Goal: Information Seeking & Learning: Check status

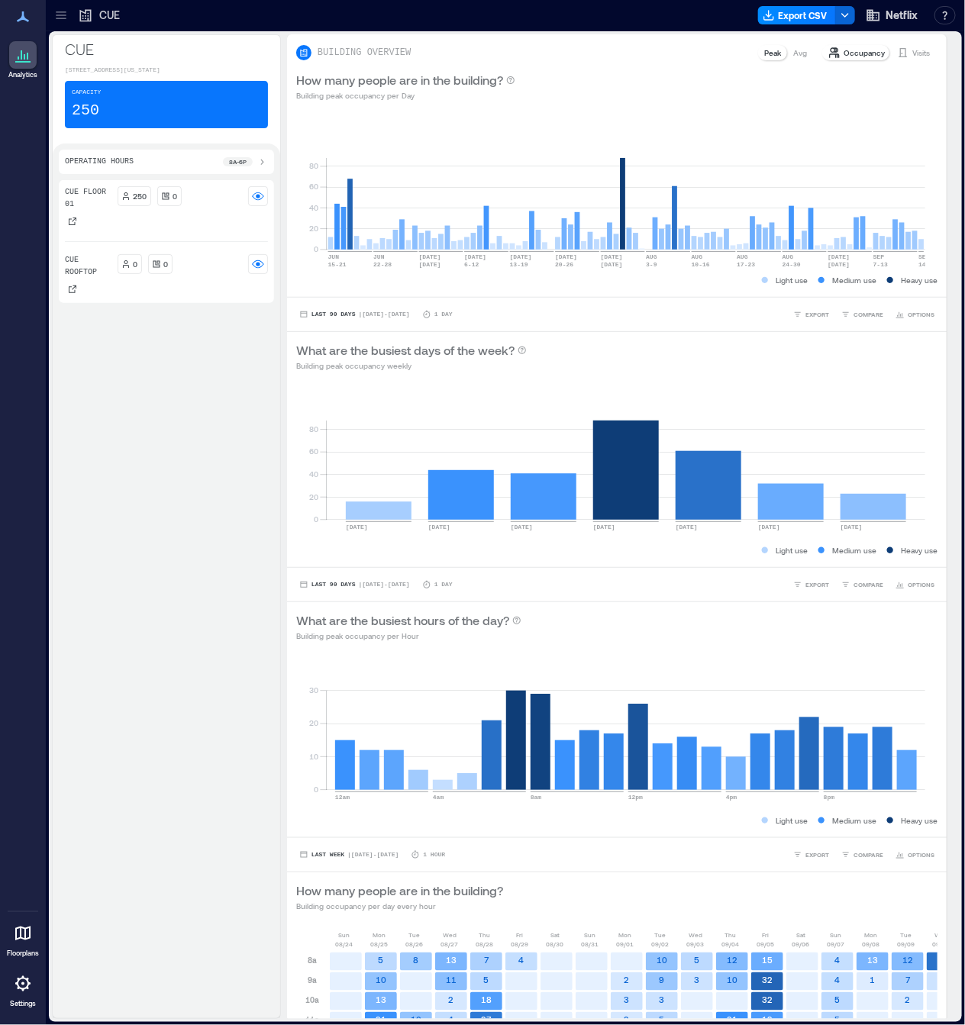
click at [73, 19] on div "CUE" at bounding box center [98, 15] width 51 height 24
drag, startPoint x: 66, startPoint y: 11, endPoint x: 67, endPoint y: 21, distance: 9.3
click at [66, 11] on icon at bounding box center [60, 15] width 15 height 15
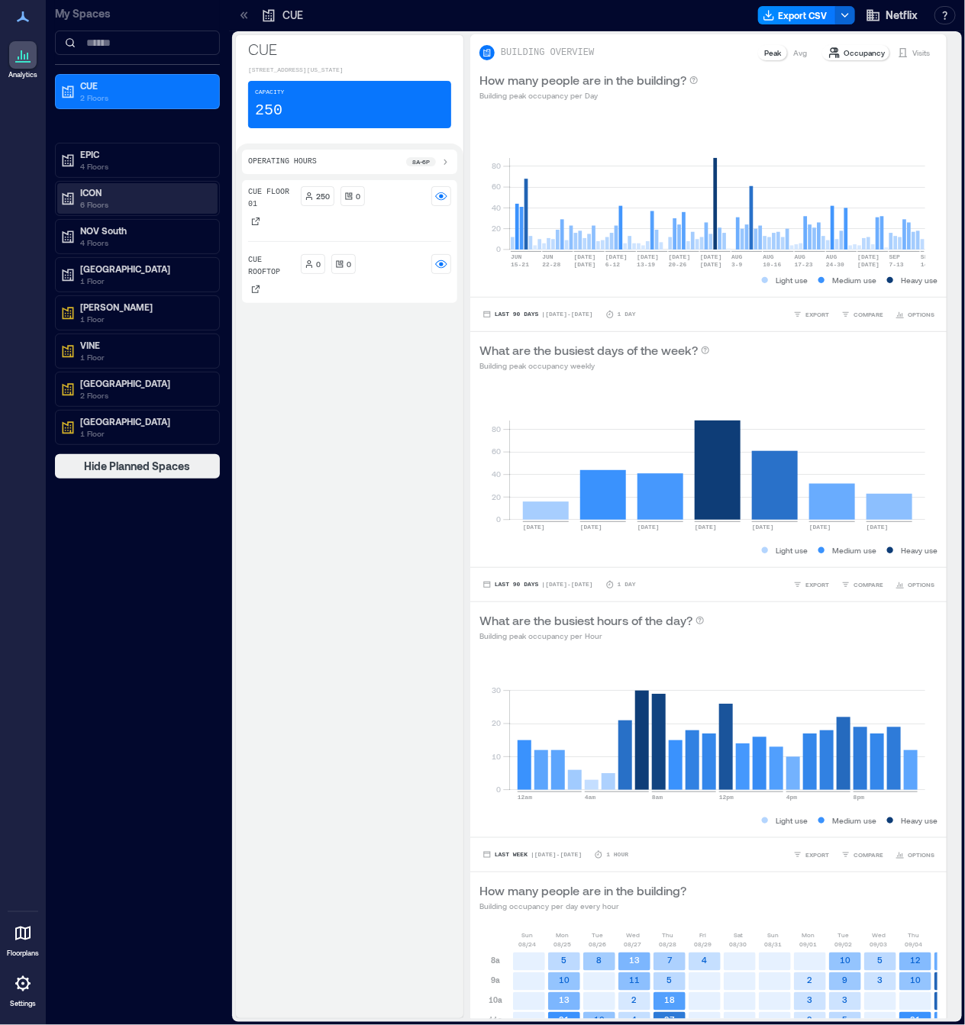
click at [120, 192] on p "ICON" at bounding box center [144, 192] width 128 height 12
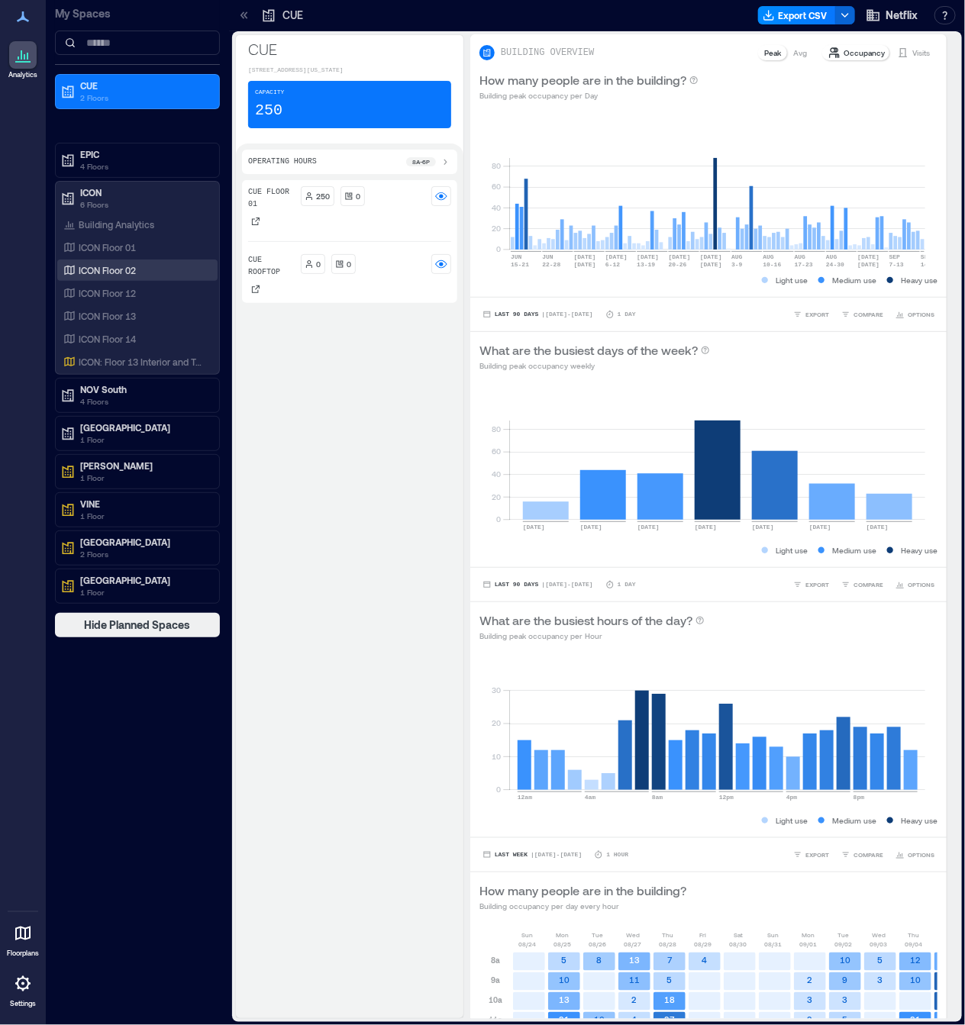
click at [147, 274] on div "ICON Floor 02" at bounding box center [134, 270] width 148 height 15
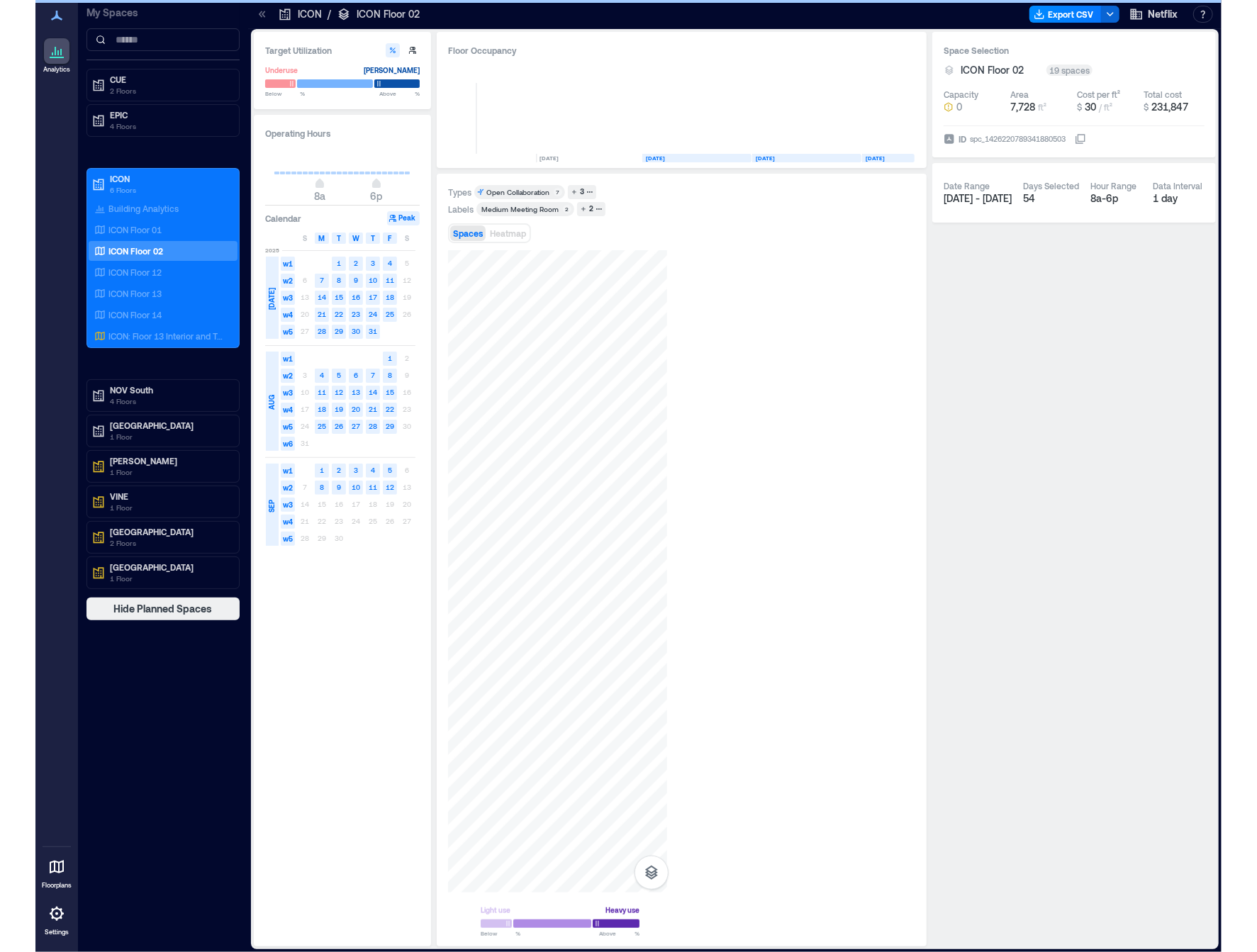
scroll to position [0, 250]
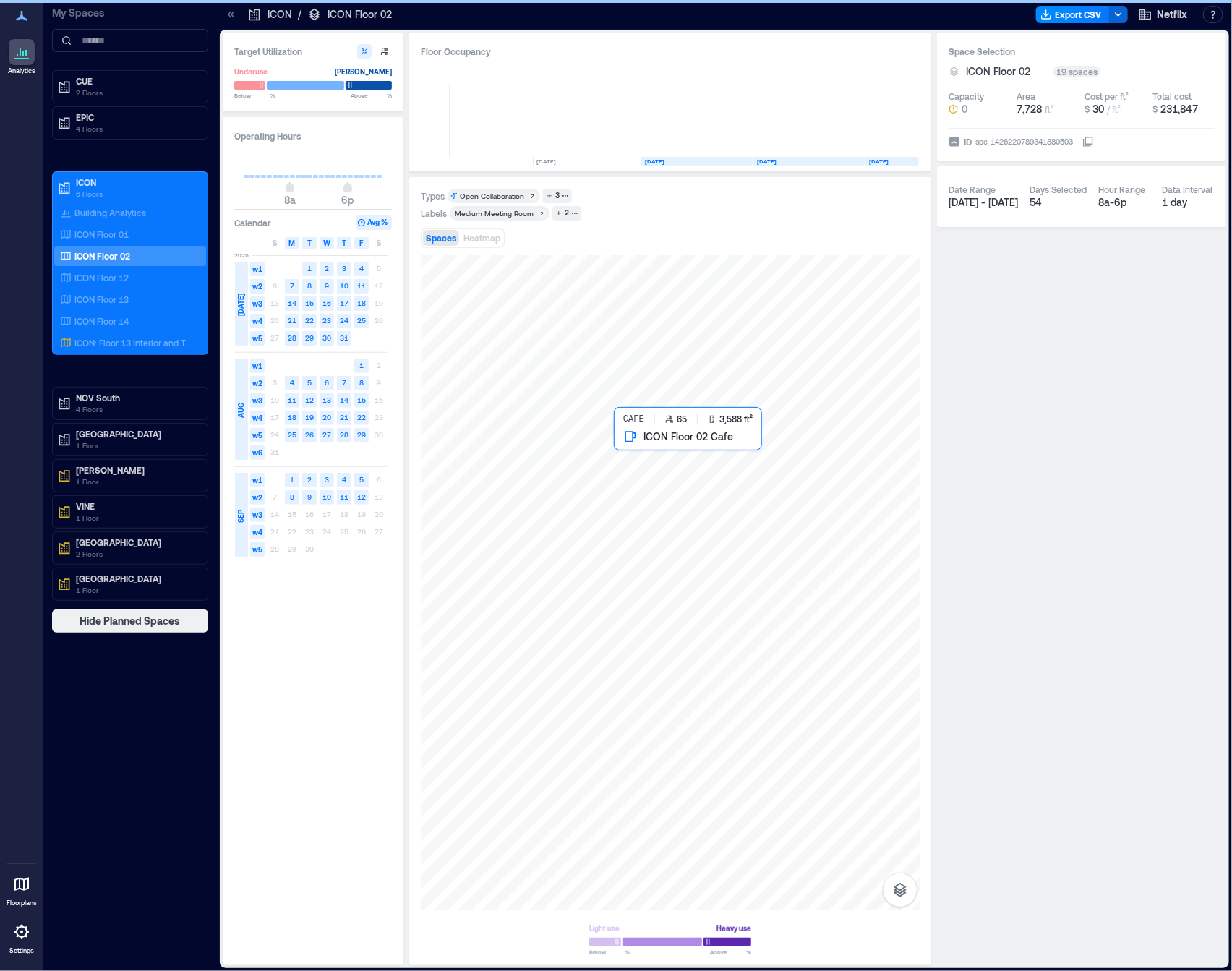
click at [731, 486] on div at bounding box center [670, 582] width 499 height 655
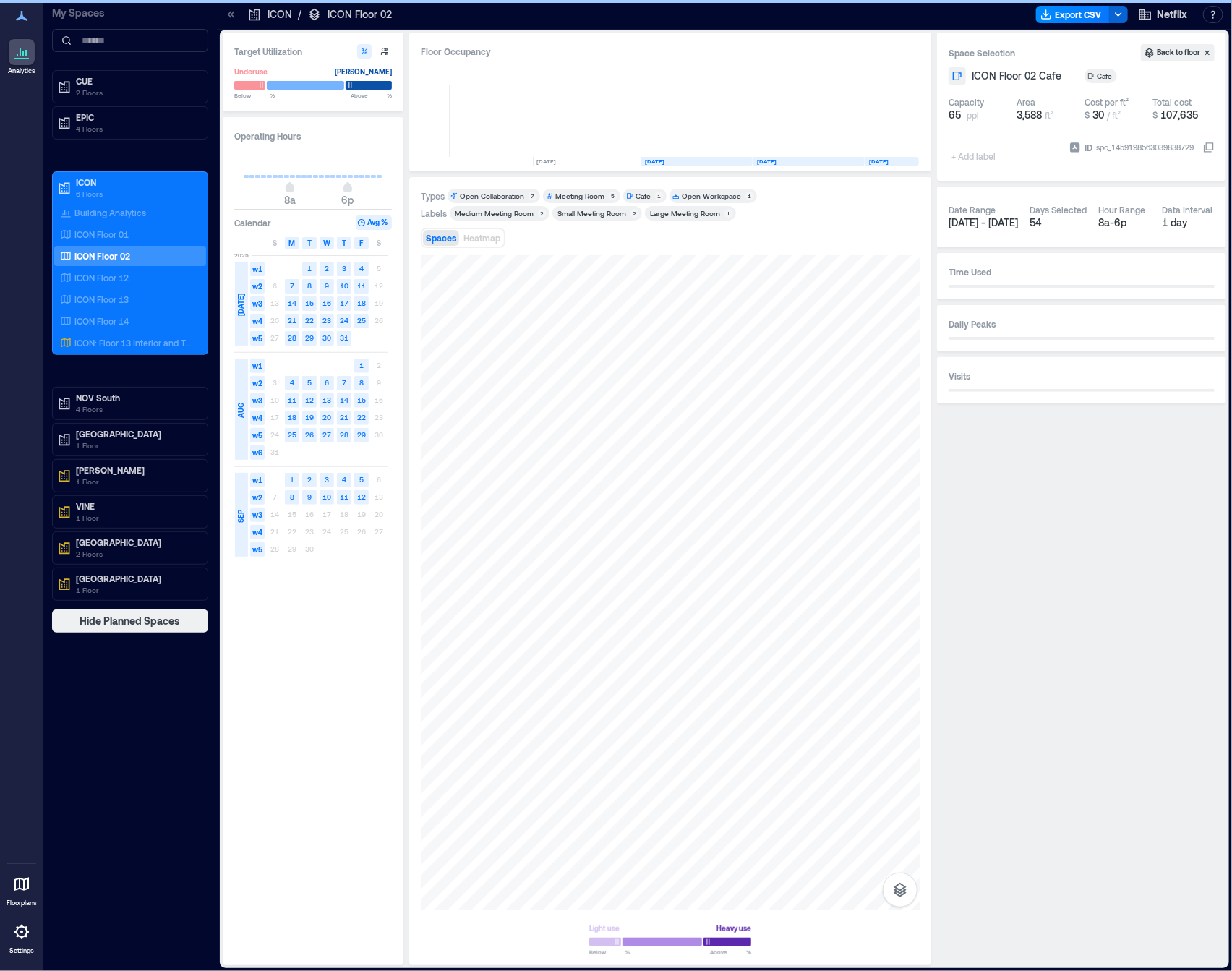
click at [292, 512] on div "14 15 16 17 18 19 20" at bounding box center [327, 514] width 121 height 17
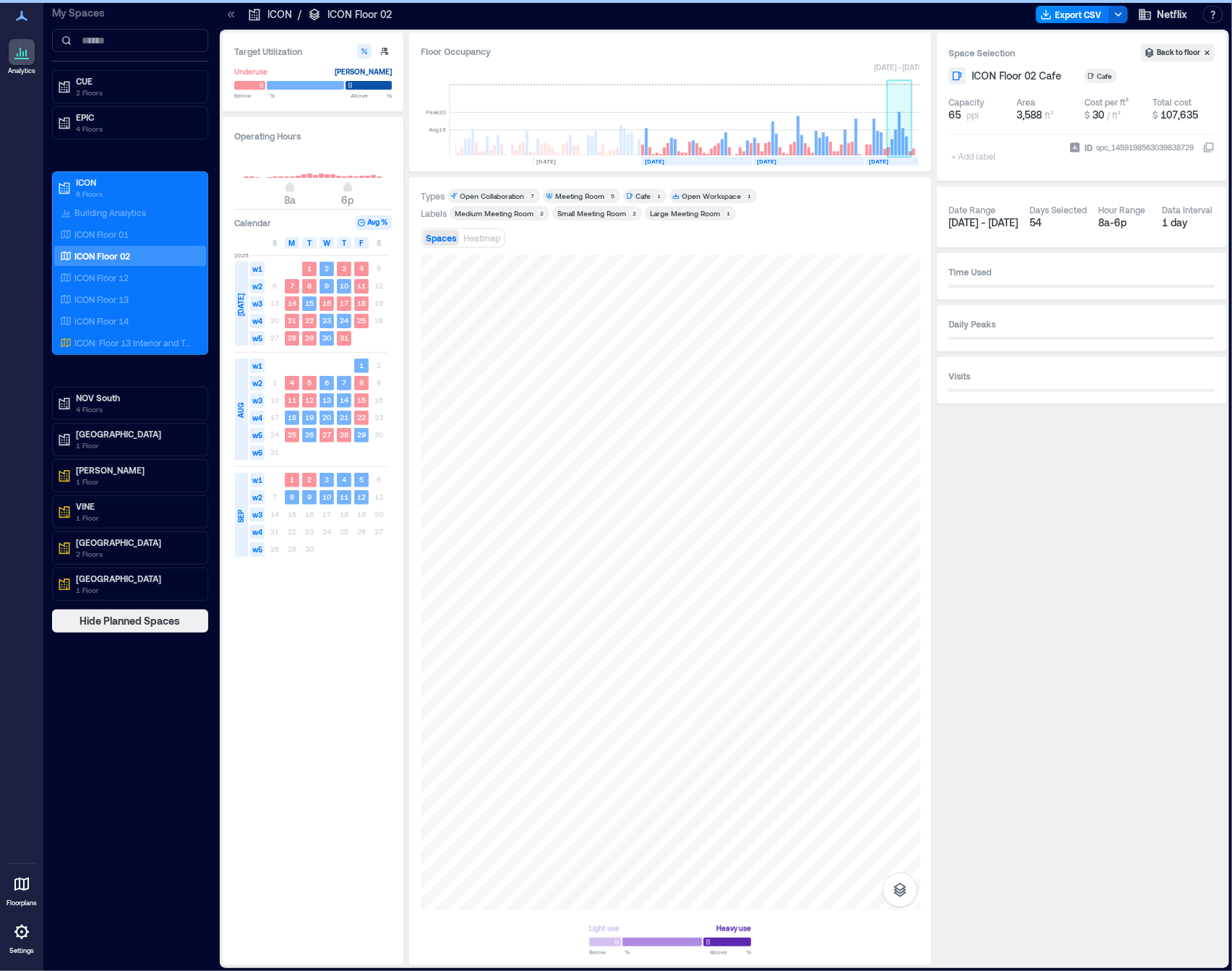
click at [897, 147] on rect at bounding box center [899, 120] width 26 height 72
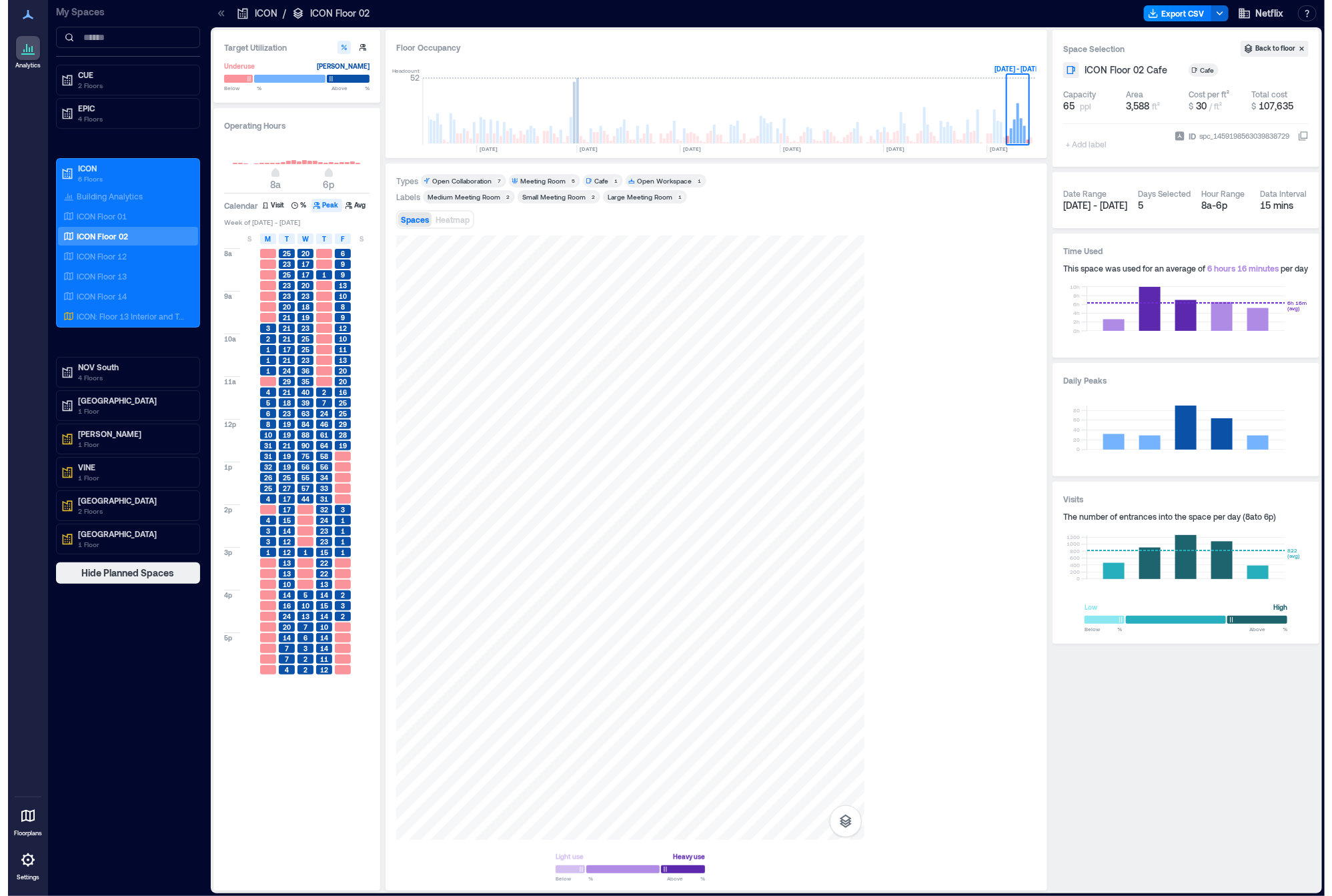
scroll to position [0, 40]
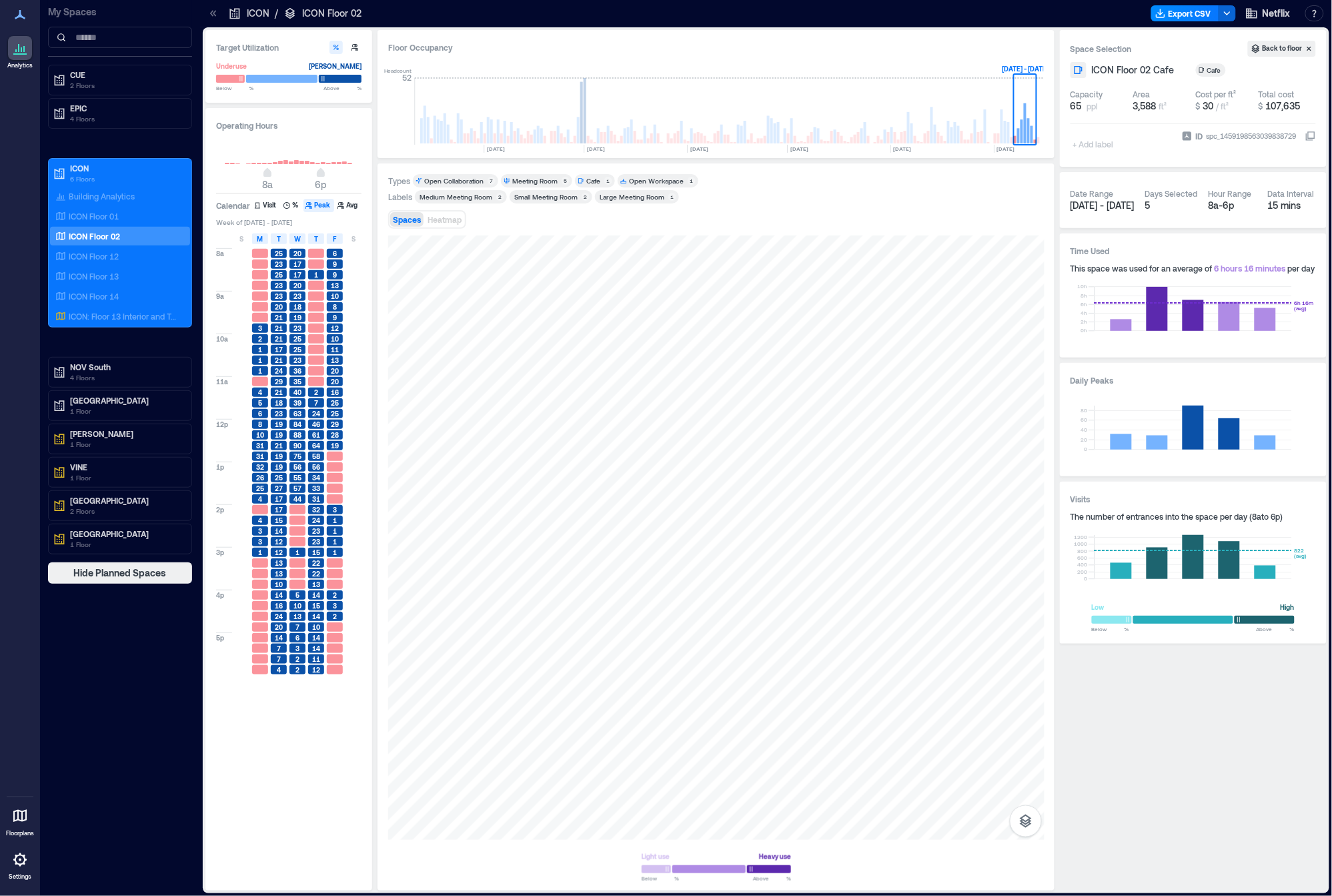
click at [365, 330] on div "8a 9a 10a 11a 12p 1p 2p 3p 4p 5p 3 2 1 1 1 4 5 6 8 10 31 31 32 26 25 4 4 3 3 1 …" at bounding box center [293, 563] width 154 height 635
click at [305, 438] on div "88" at bounding box center [297, 435] width 18 height 10
click at [246, 438] on div at bounding box center [241, 434] width 16 height 10
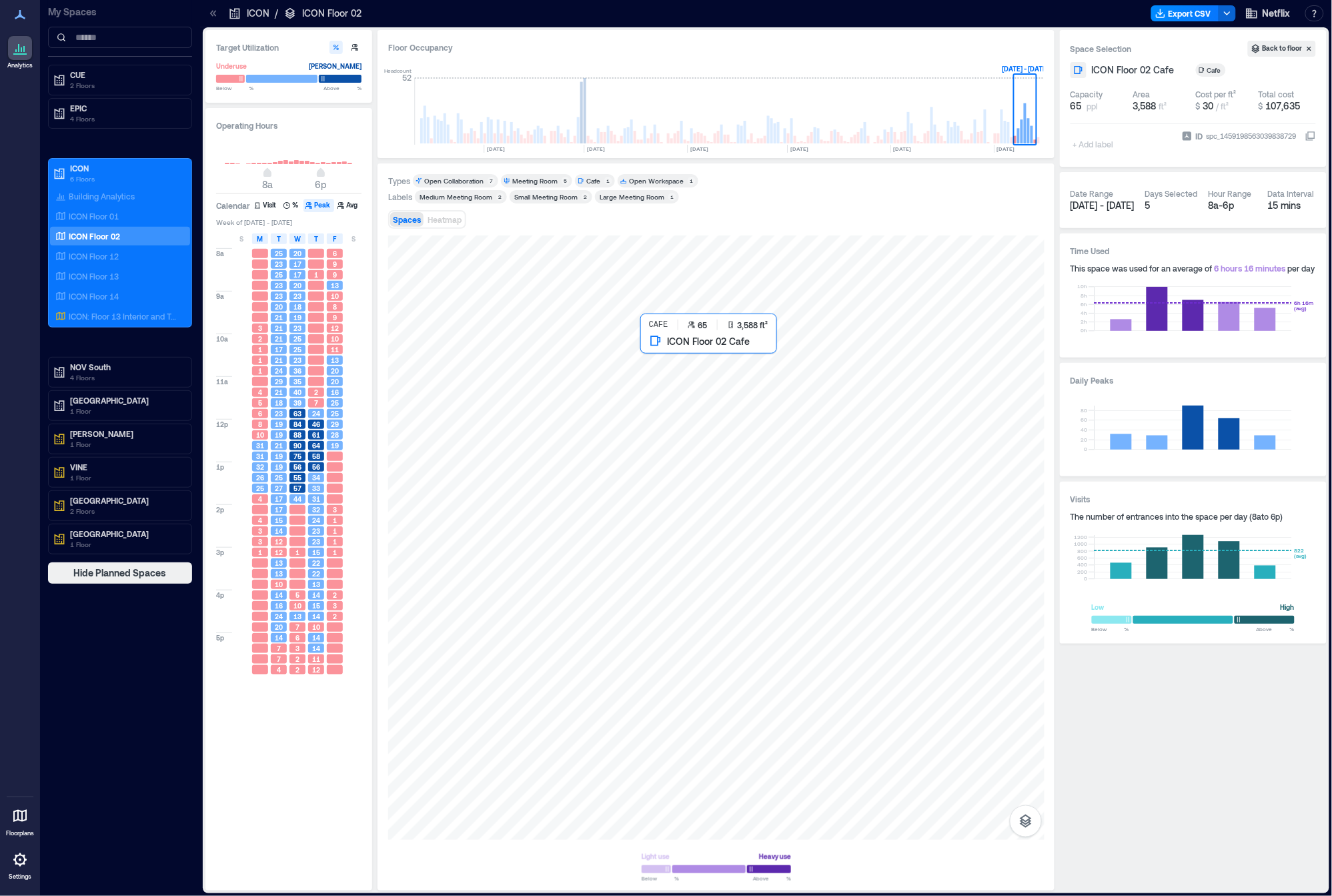
click at [739, 371] on div at bounding box center [716, 537] width 656 height 604
